Goal: Information Seeking & Learning: Learn about a topic

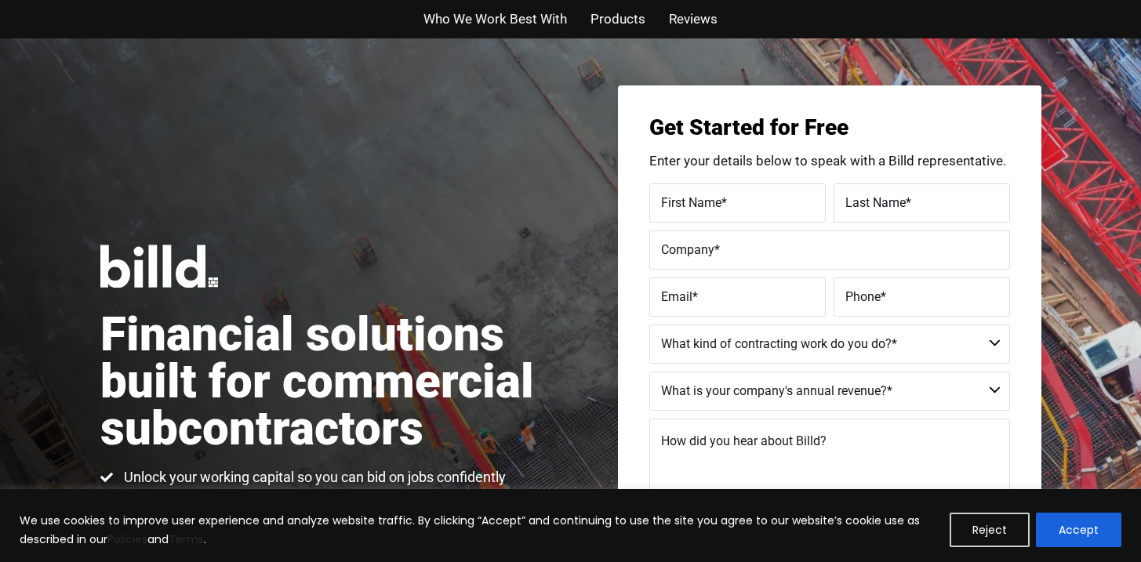
click at [624, 29] on span "Products" at bounding box center [618, 19] width 55 height 23
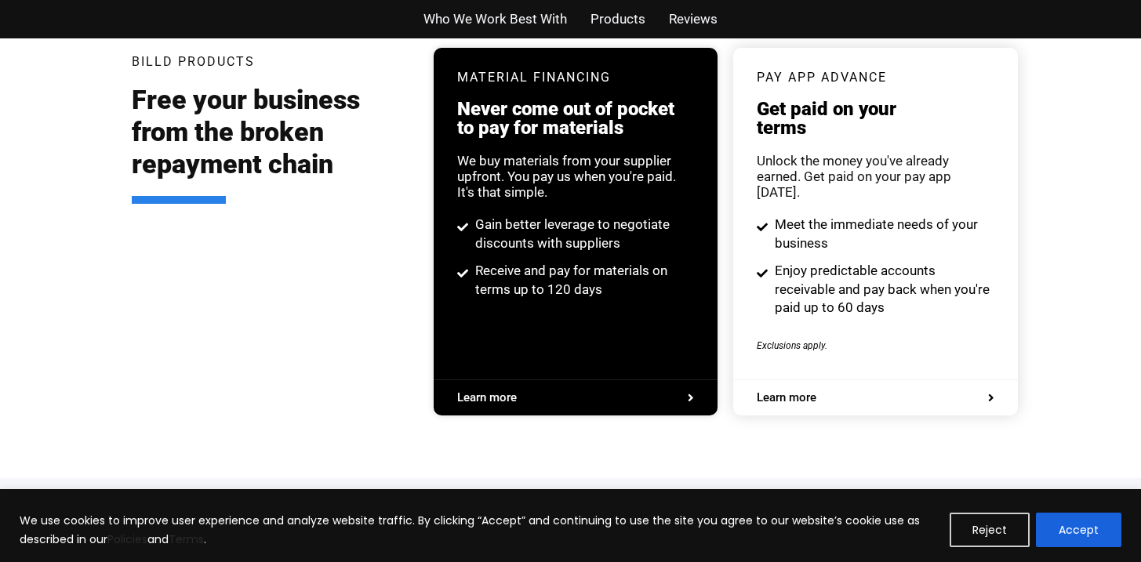
click at [707, 16] on span "Reviews" at bounding box center [693, 19] width 49 height 23
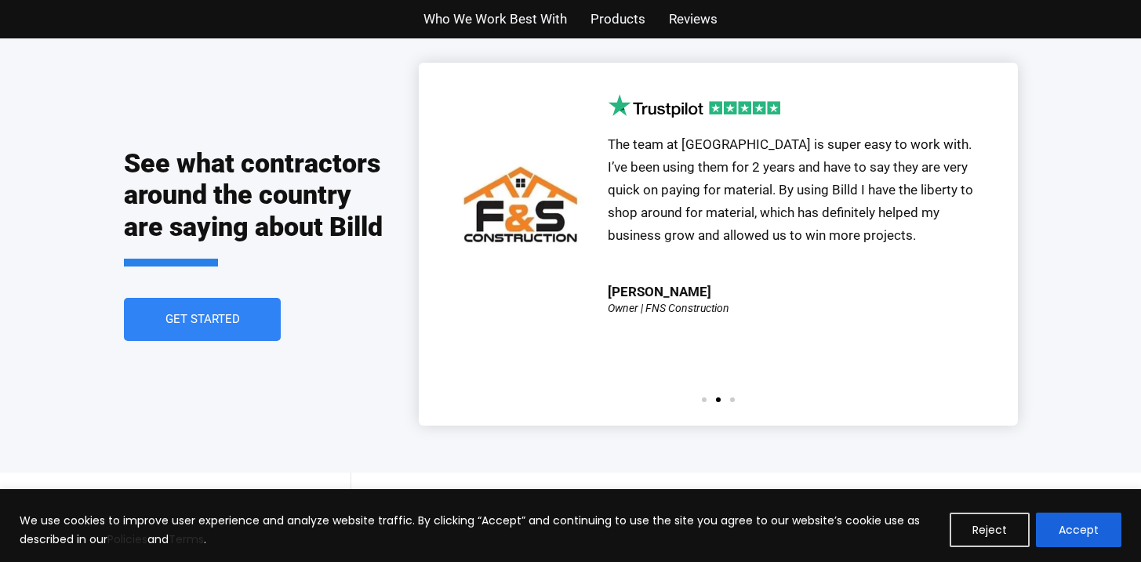
click at [482, 13] on span "Who We Work Best With" at bounding box center [495, 19] width 144 height 23
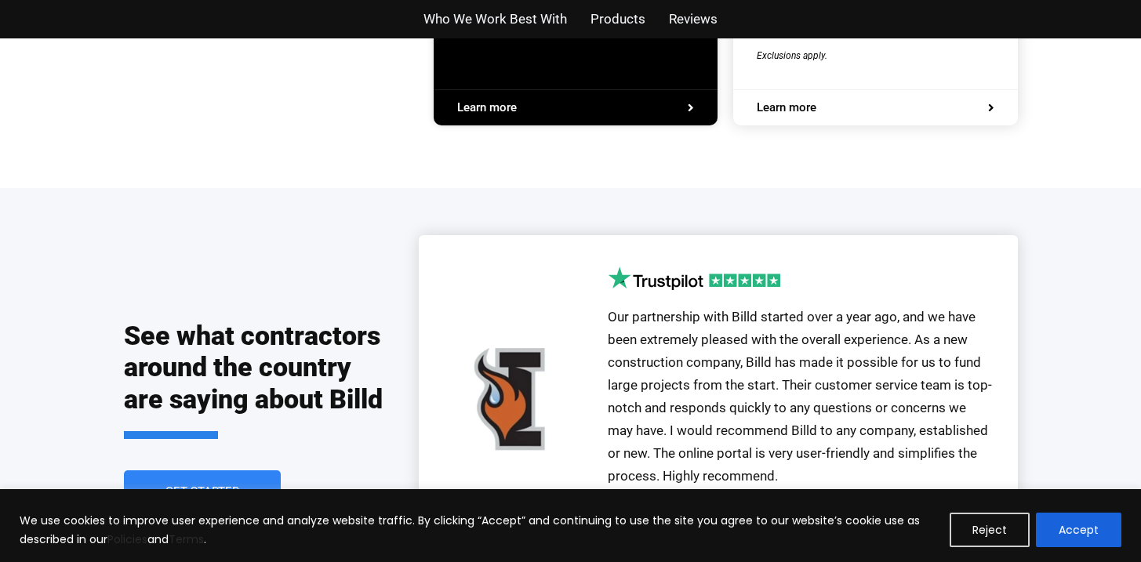
scroll to position [3749, 0]
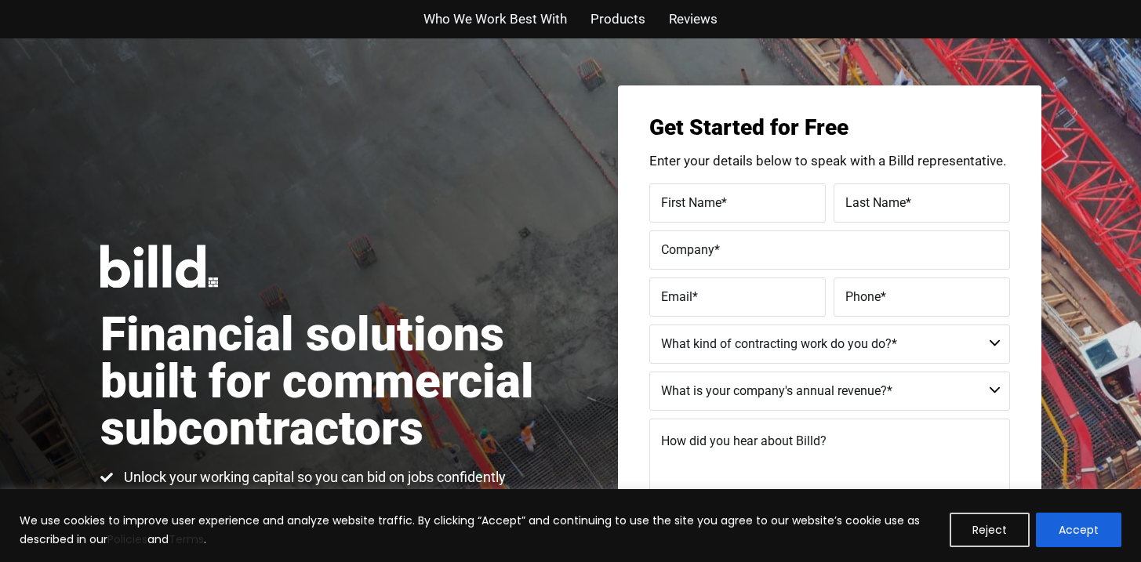
drag, startPoint x: 546, startPoint y: 322, endPoint x: 247, endPoint y: 0, distance: 438.9
